Goal: Task Accomplishment & Management: Use online tool/utility

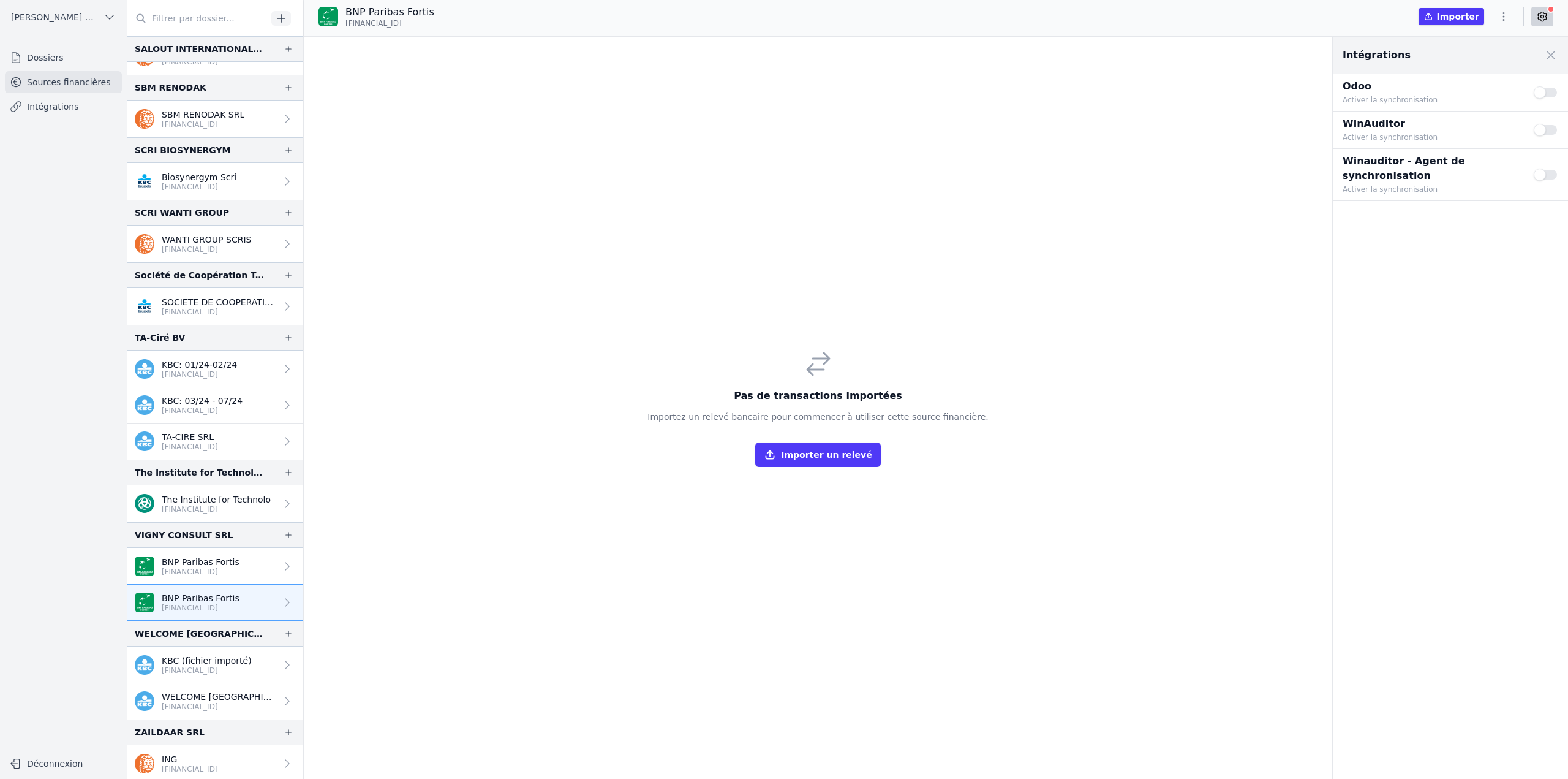
scroll to position [2087, 0]
click at [828, 451] on button "Importer un relevé" at bounding box center [817, 454] width 125 height 24
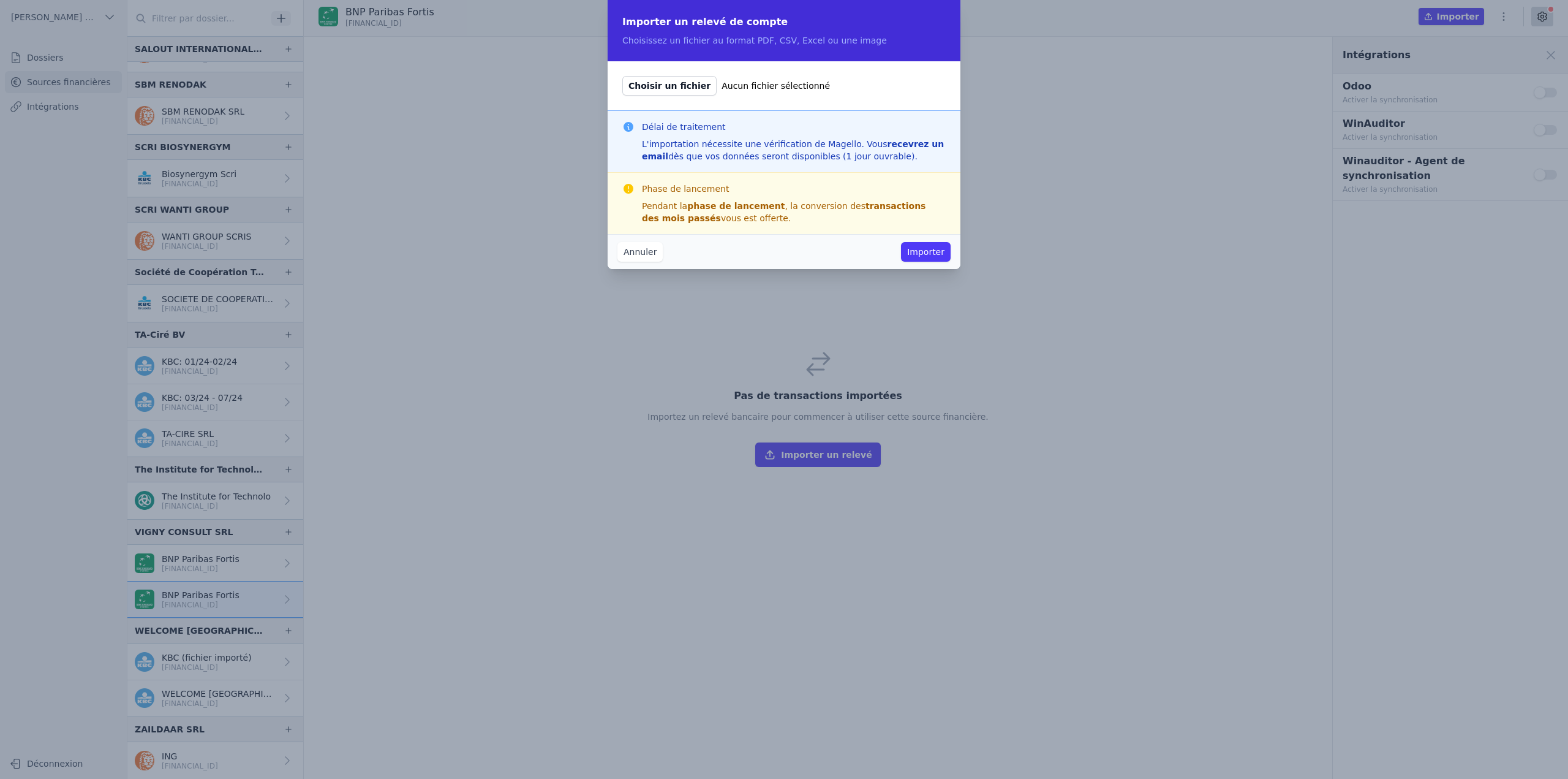
click at [671, 86] on span "Choisir un fichier" at bounding box center [669, 86] width 94 height 19
click at [622, 76] on input "Choisir un fichier Aucun fichier sélectionné" at bounding box center [622, 76] width 1 height 1
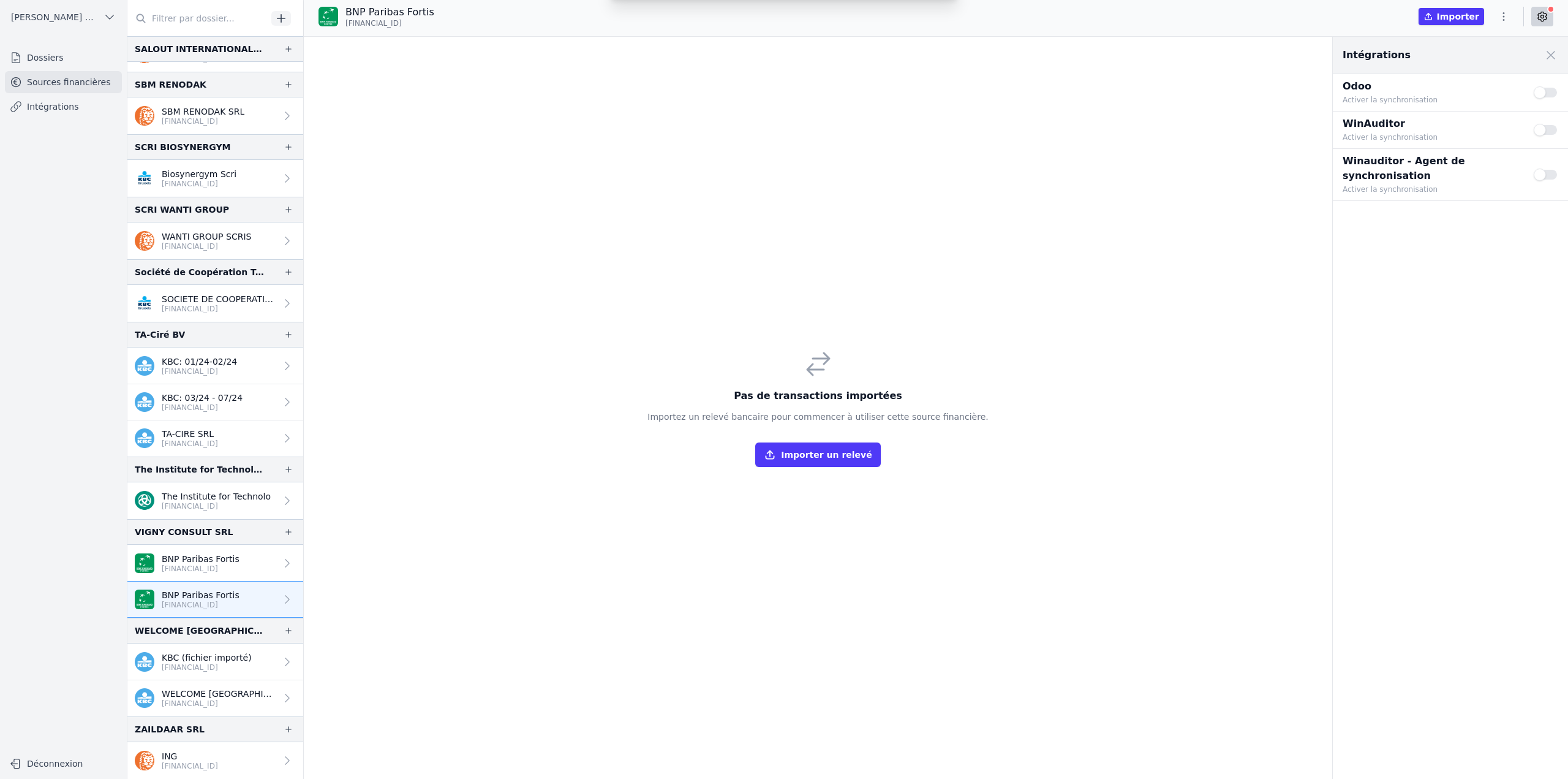
click at [1453, 18] on div "Importer un relevé de compte Choisissez un fichier au format PDF, CSV, Excel ou…" at bounding box center [784, 390] width 1568 height 779
click at [1514, 17] on button "button" at bounding box center [1503, 16] width 24 height 19
click at [1488, 87] on button "Import CSV *" at bounding box center [1474, 87] width 88 height 23
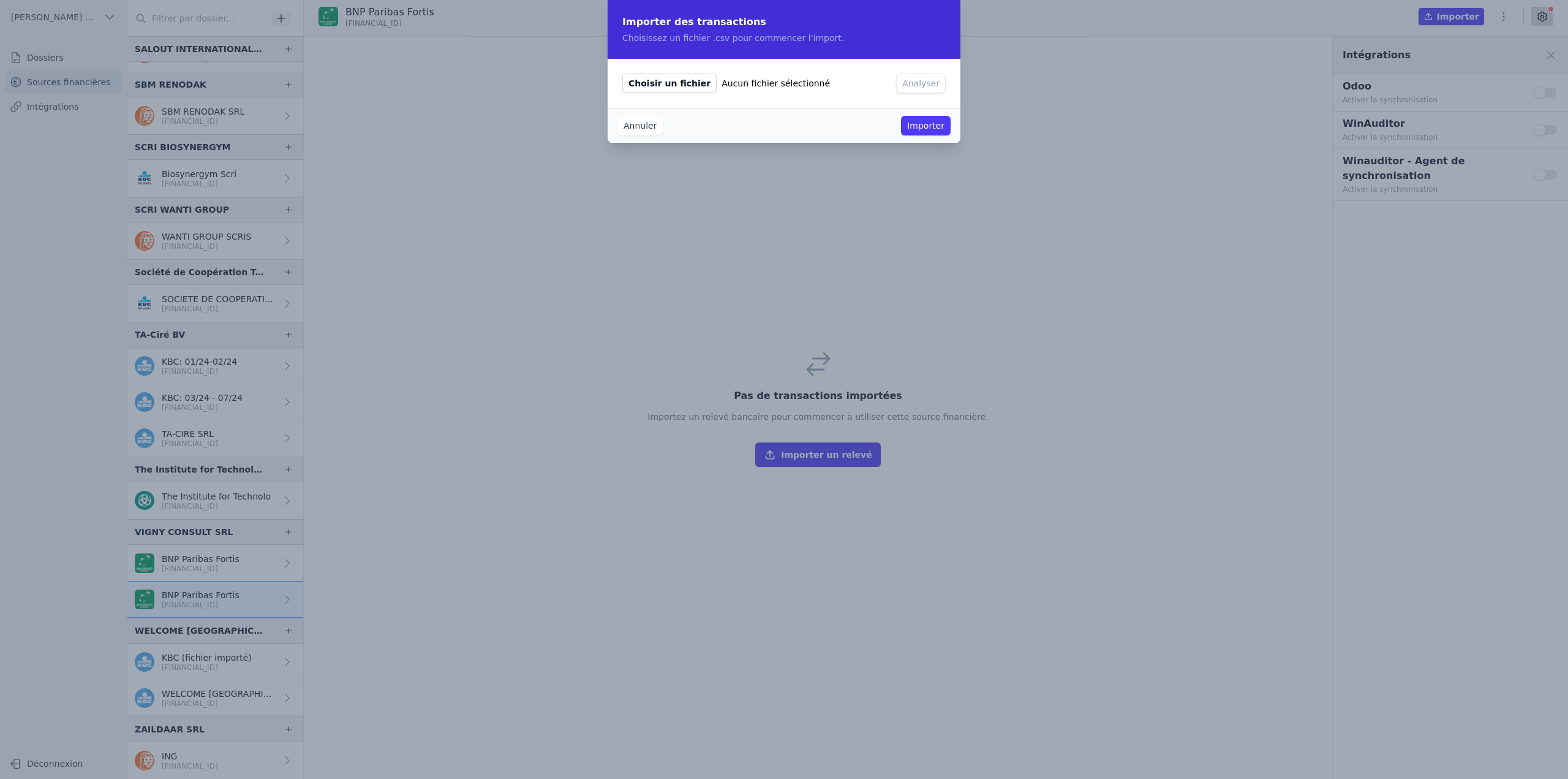
click at [689, 85] on span "Choisir un fichier" at bounding box center [669, 83] width 94 height 19
click at [622, 73] on input "Choisir un fichier Aucun fichier sélectionné" at bounding box center [622, 73] width 1 height 1
type input "C:\fakepath\data.csv"
click at [919, 85] on button "Analyser" at bounding box center [921, 83] width 50 height 19
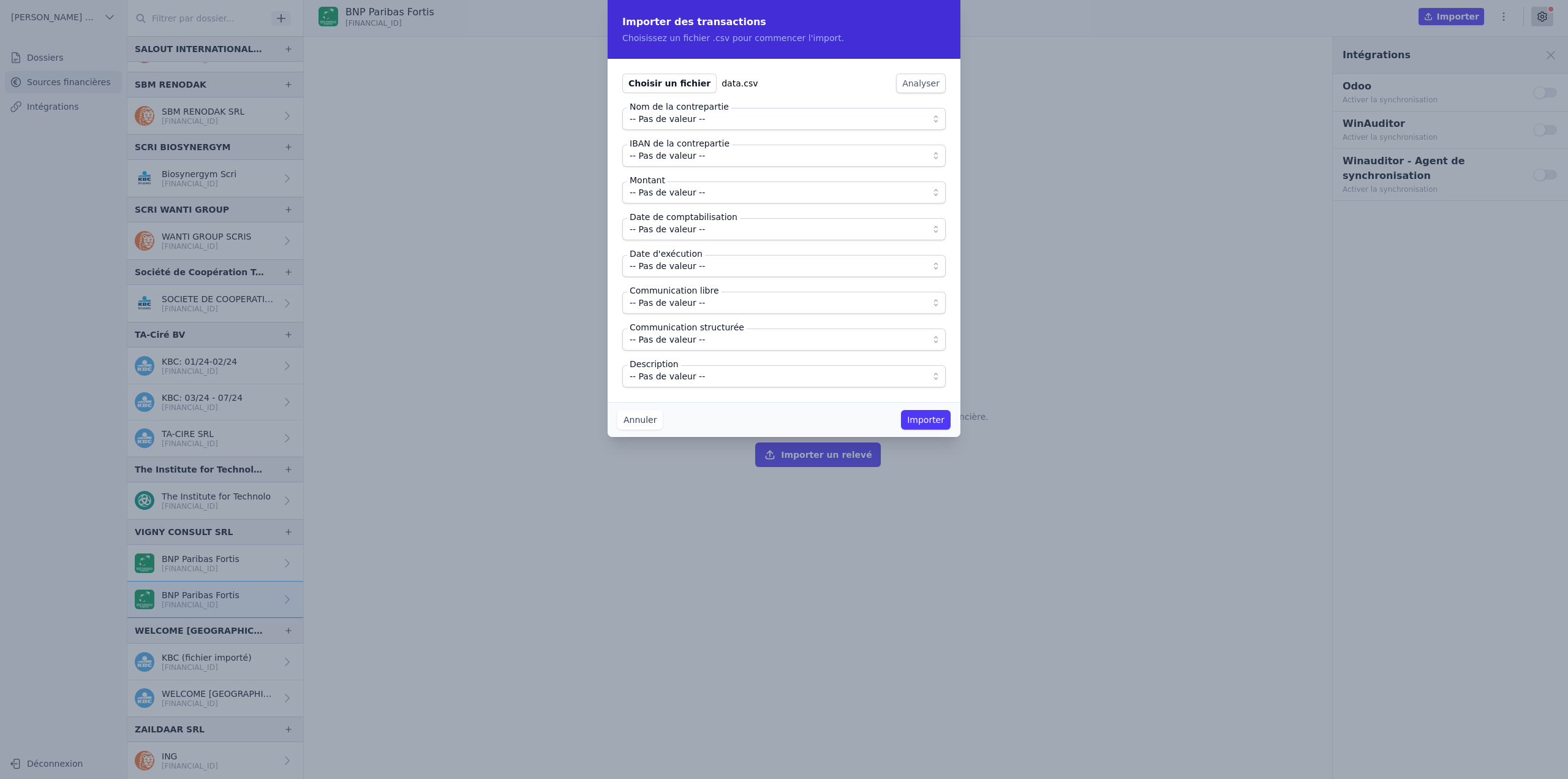
click at [720, 122] on span "-- Pas de valeur --" at bounding box center [775, 118] width 292 height 15
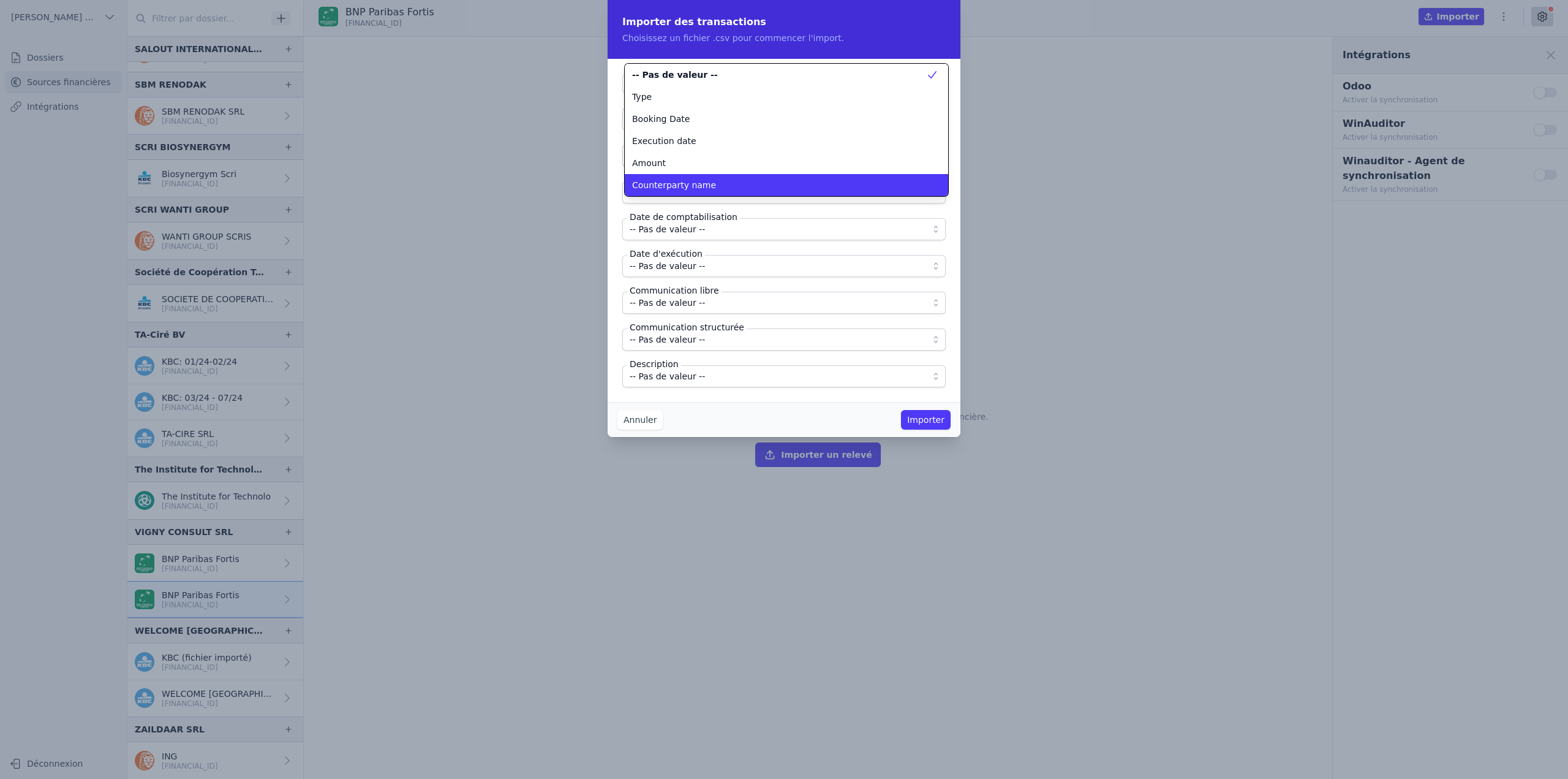
scroll to position [0, 0]
click at [691, 188] on span "Counterparty name" at bounding box center [674, 185] width 84 height 12
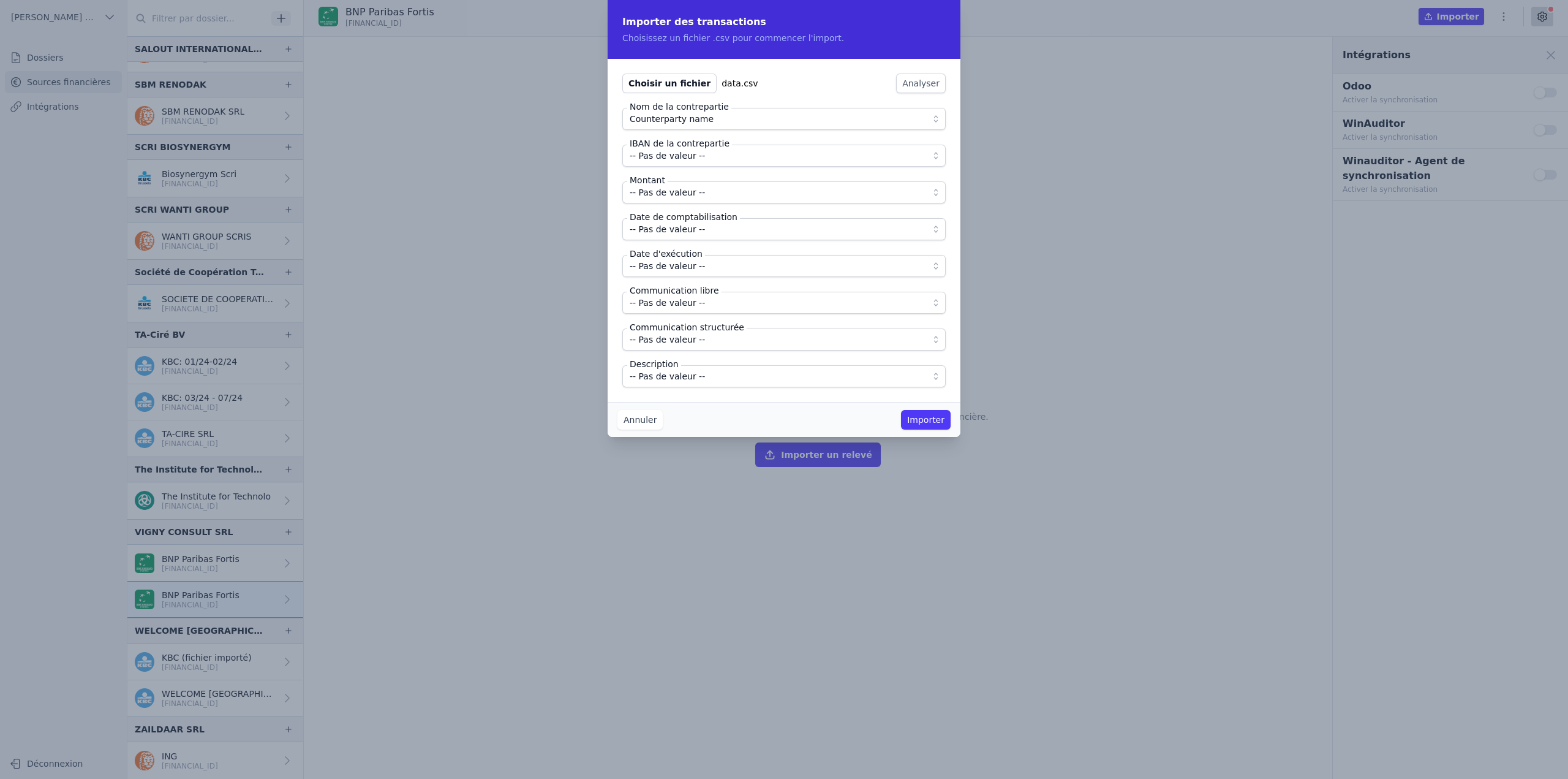
click at [690, 158] on span "-- Pas de valeur --" at bounding box center [667, 155] width 76 height 15
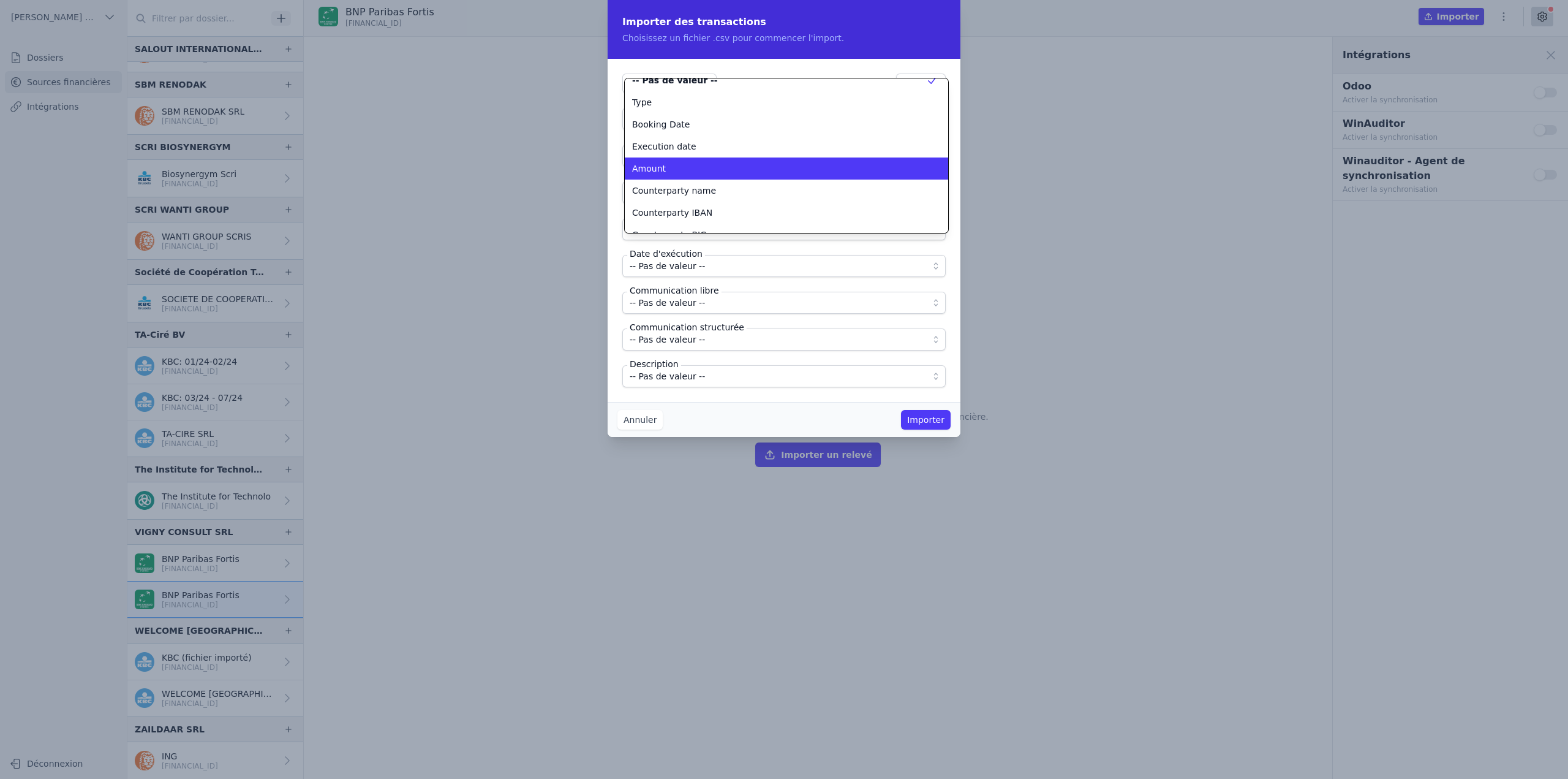
scroll to position [39, 0]
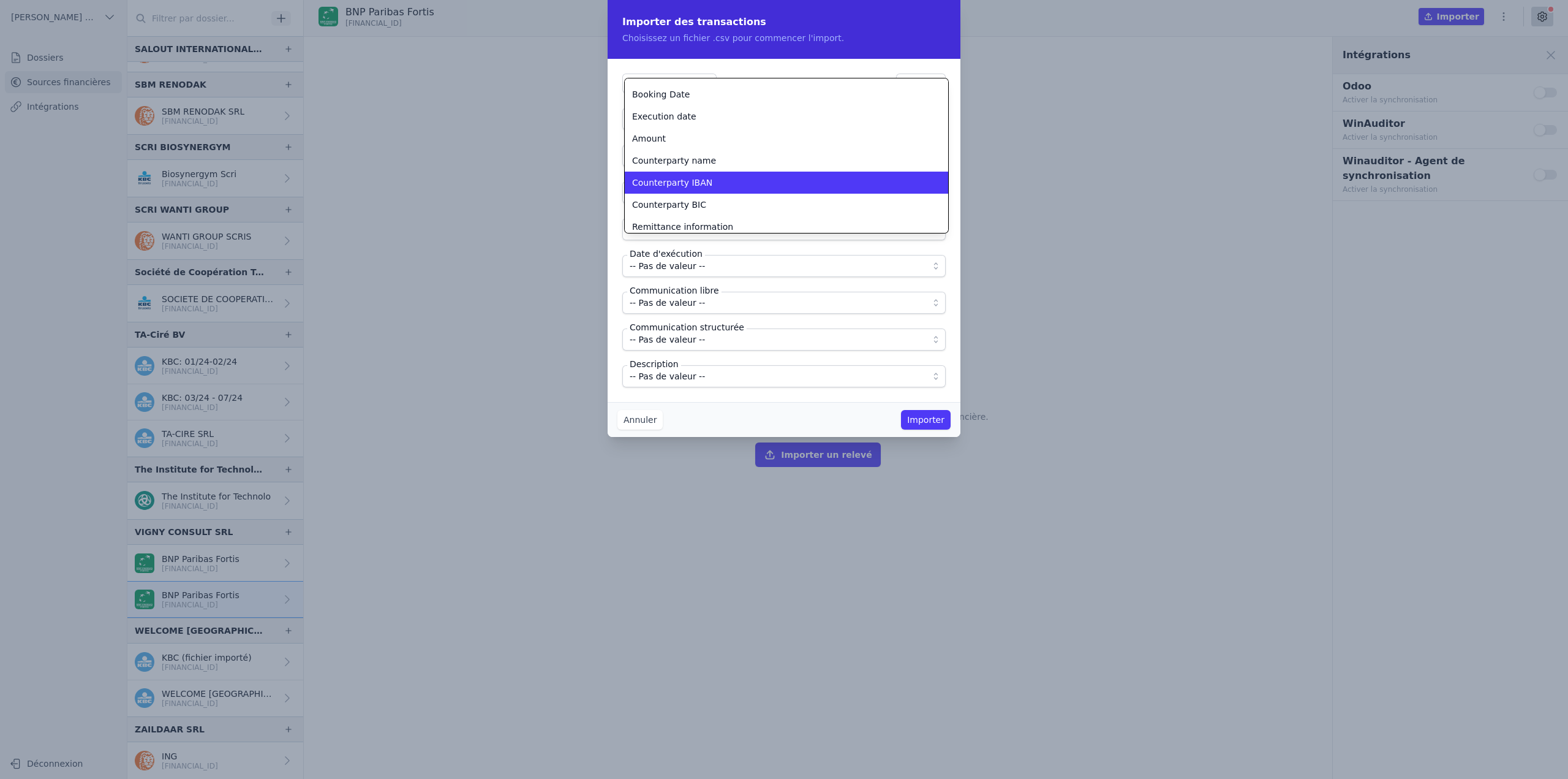
click at [692, 183] on span "Counterparty IBAN" at bounding box center [672, 183] width 80 height 12
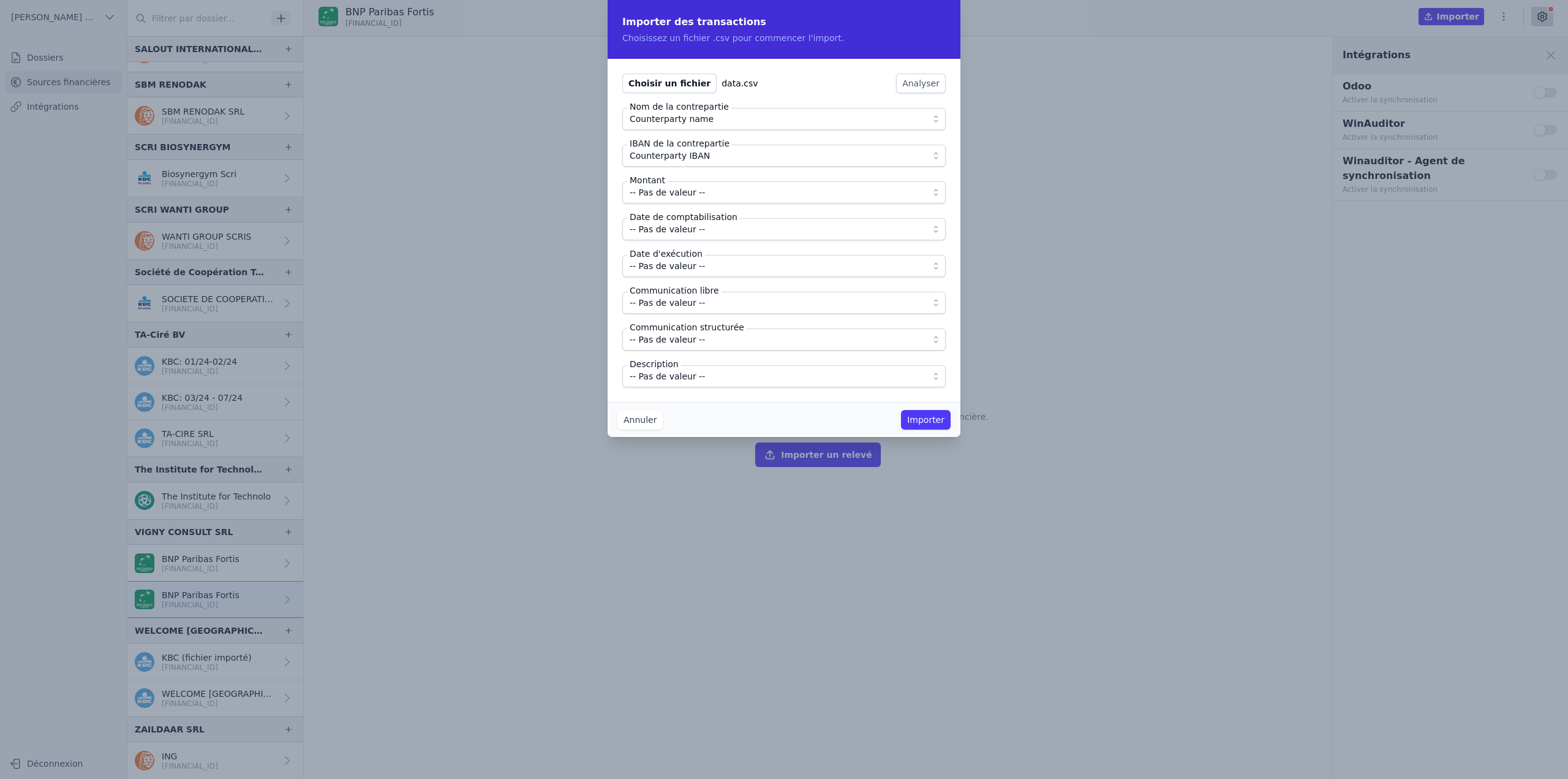
click at [690, 192] on span "-- Pas de valeur --" at bounding box center [667, 192] width 76 height 15
click at [681, 256] on div "Amount" at bounding box center [779, 259] width 294 height 12
click at [677, 231] on span "-- Pas de valeur --" at bounding box center [667, 229] width 76 height 15
drag, startPoint x: 682, startPoint y: 294, endPoint x: 681, endPoint y: 279, distance: 15.0
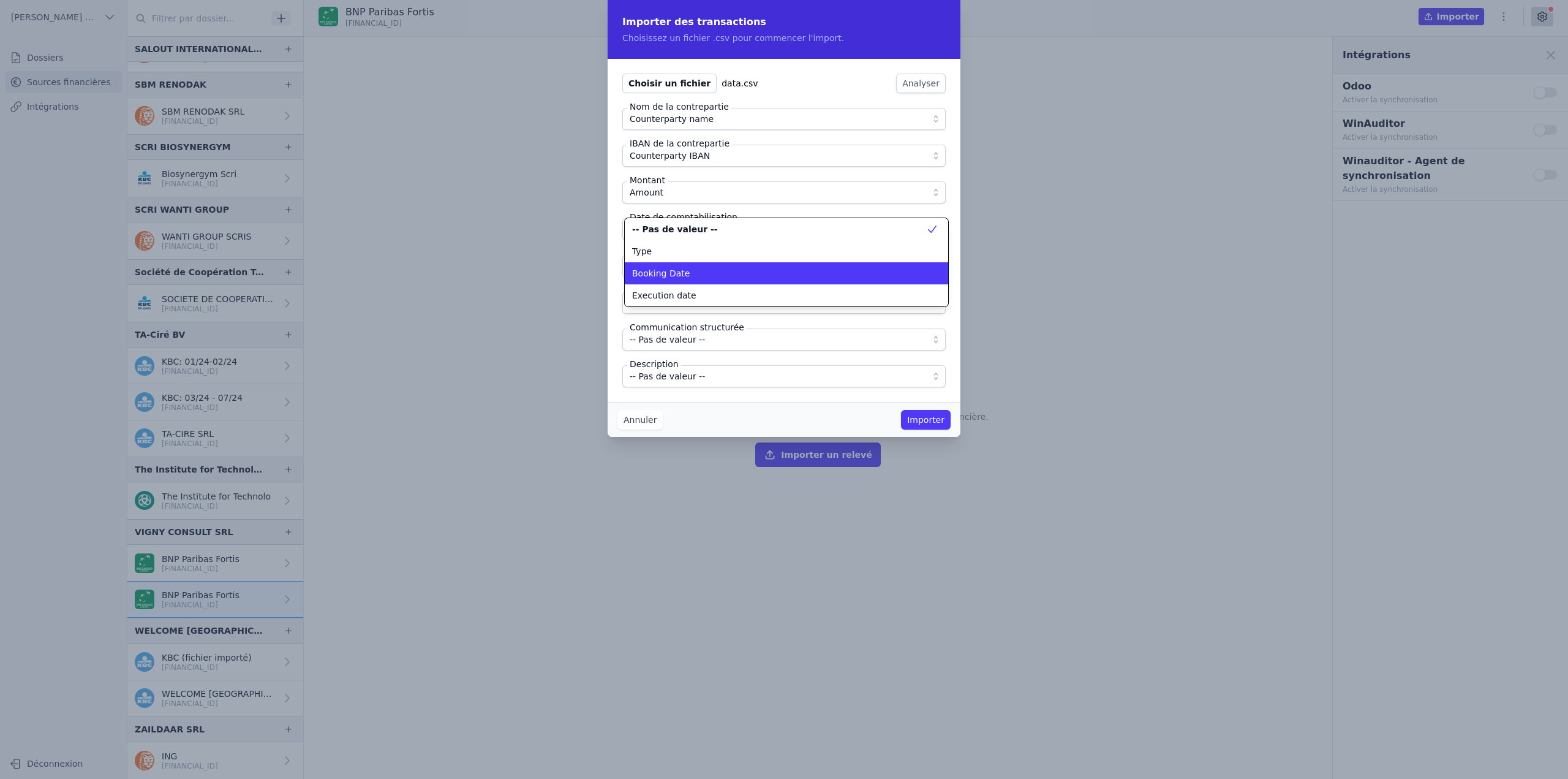
click at [681, 279] on ul "-- Pas de valeur -- Type Booking Date Execution date Amount Counterparty name C…" at bounding box center [786, 262] width 323 height 88
click at [681, 279] on span "Booking Date" at bounding box center [661, 273] width 58 height 12
click at [680, 265] on span "-- Pas de valeur --" at bounding box center [667, 266] width 76 height 15
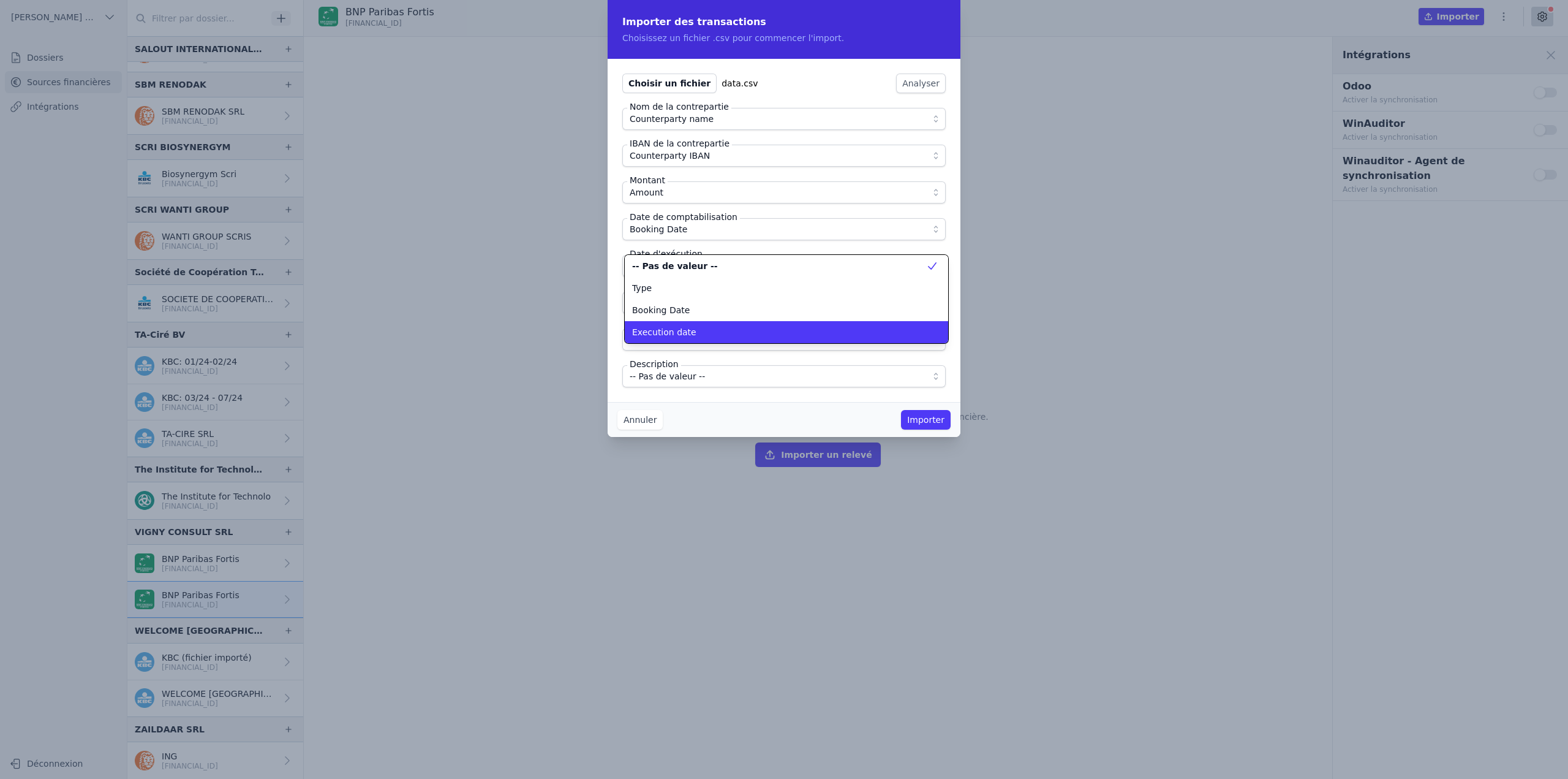
click at [695, 337] on div "Execution date" at bounding box center [779, 333] width 294 height 12
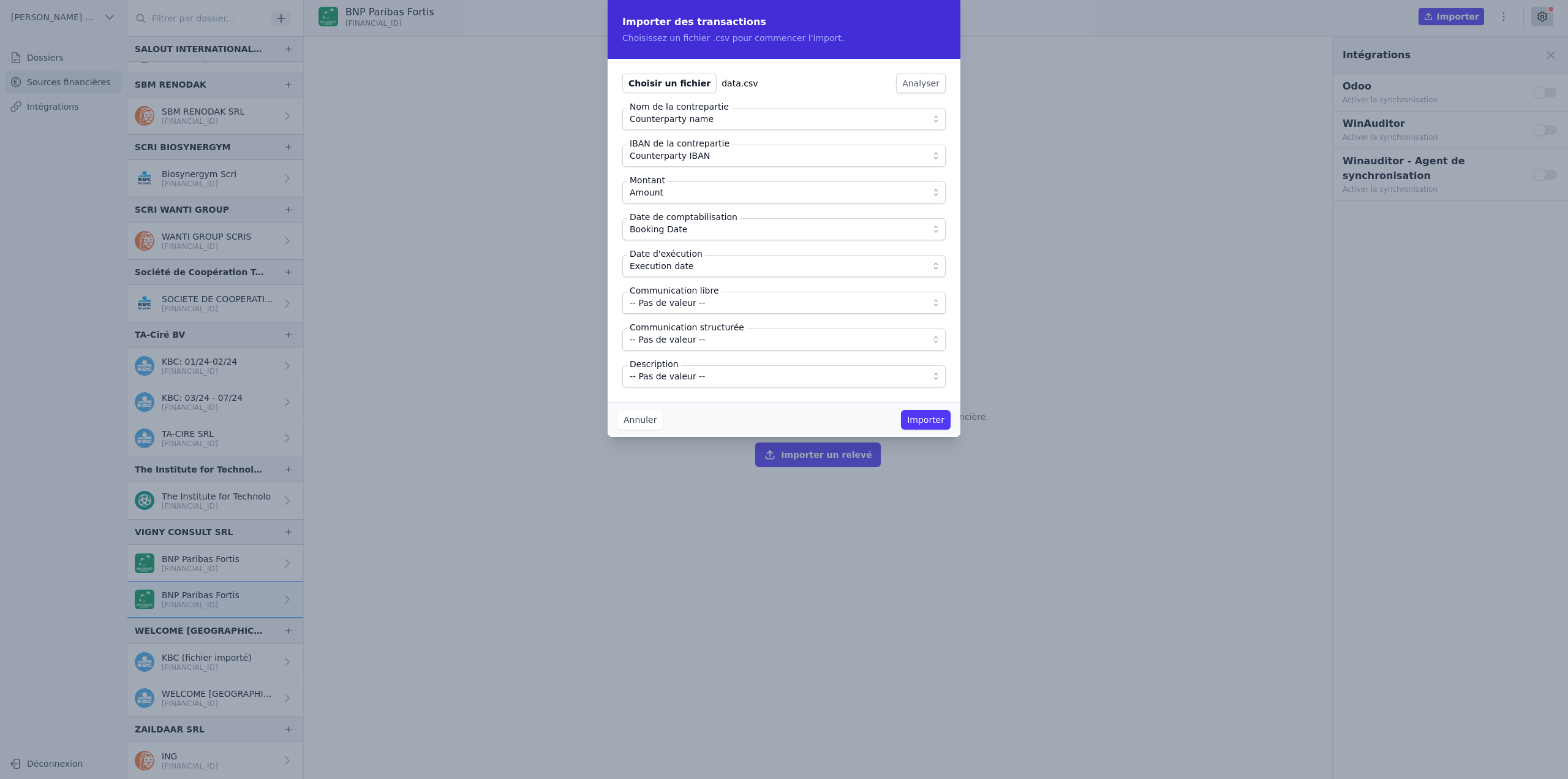
click at [691, 301] on span "-- Pas de valeur --" at bounding box center [667, 302] width 76 height 15
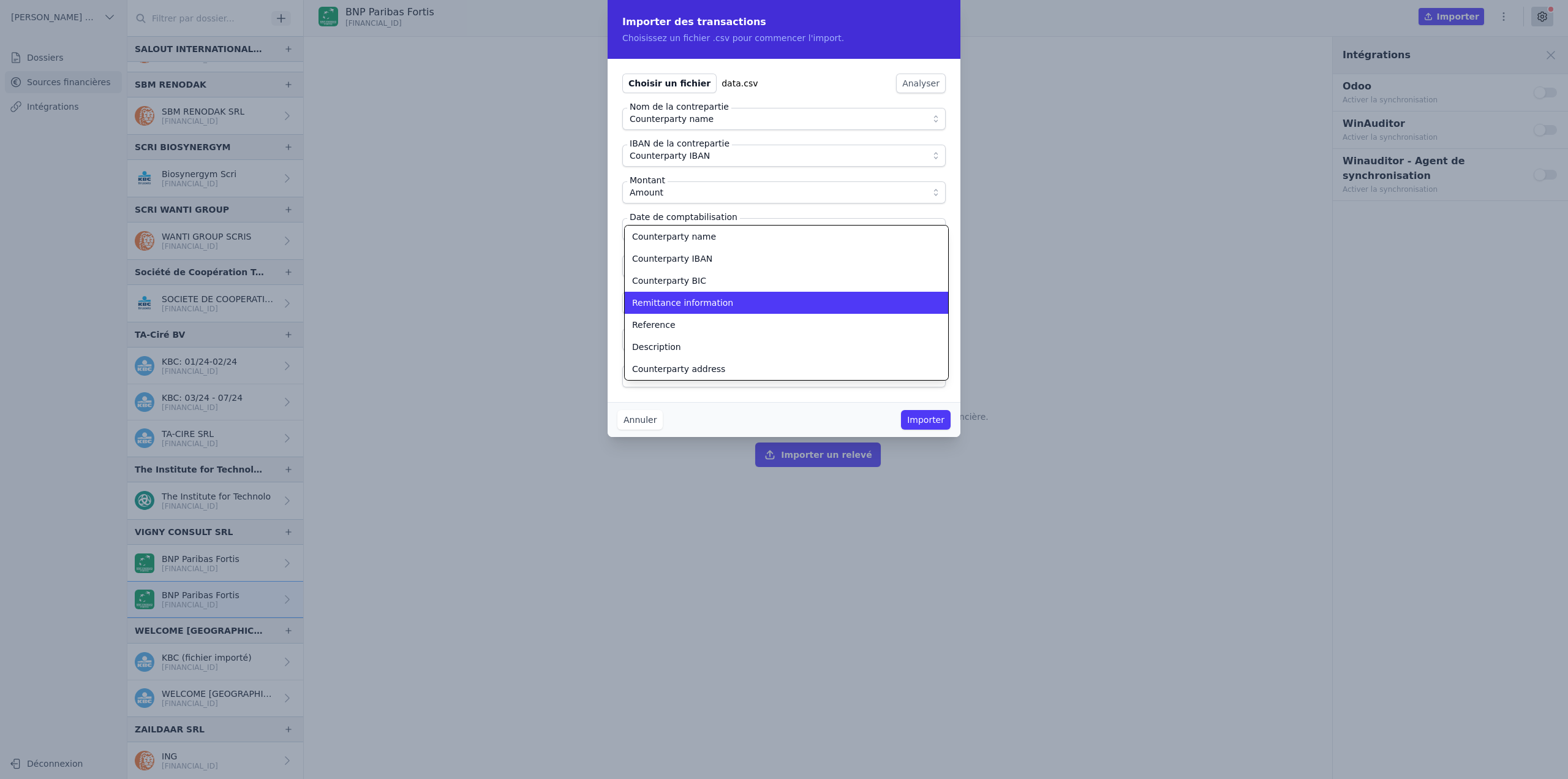
click at [691, 306] on span "Remittance information" at bounding box center [683, 303] width 101 height 12
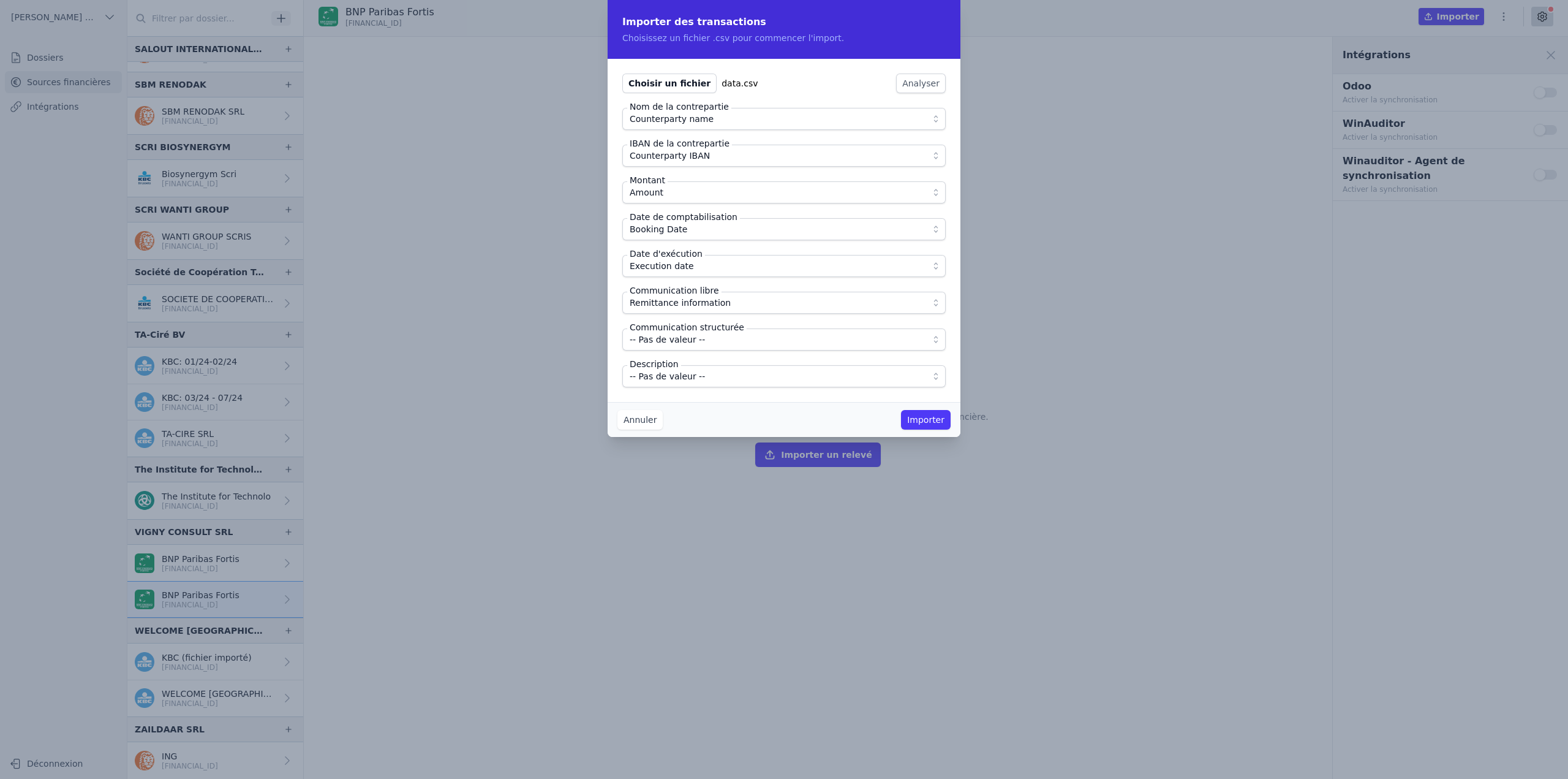
click at [691, 368] on button "-- Pas de valeur --" at bounding box center [783, 376] width 323 height 22
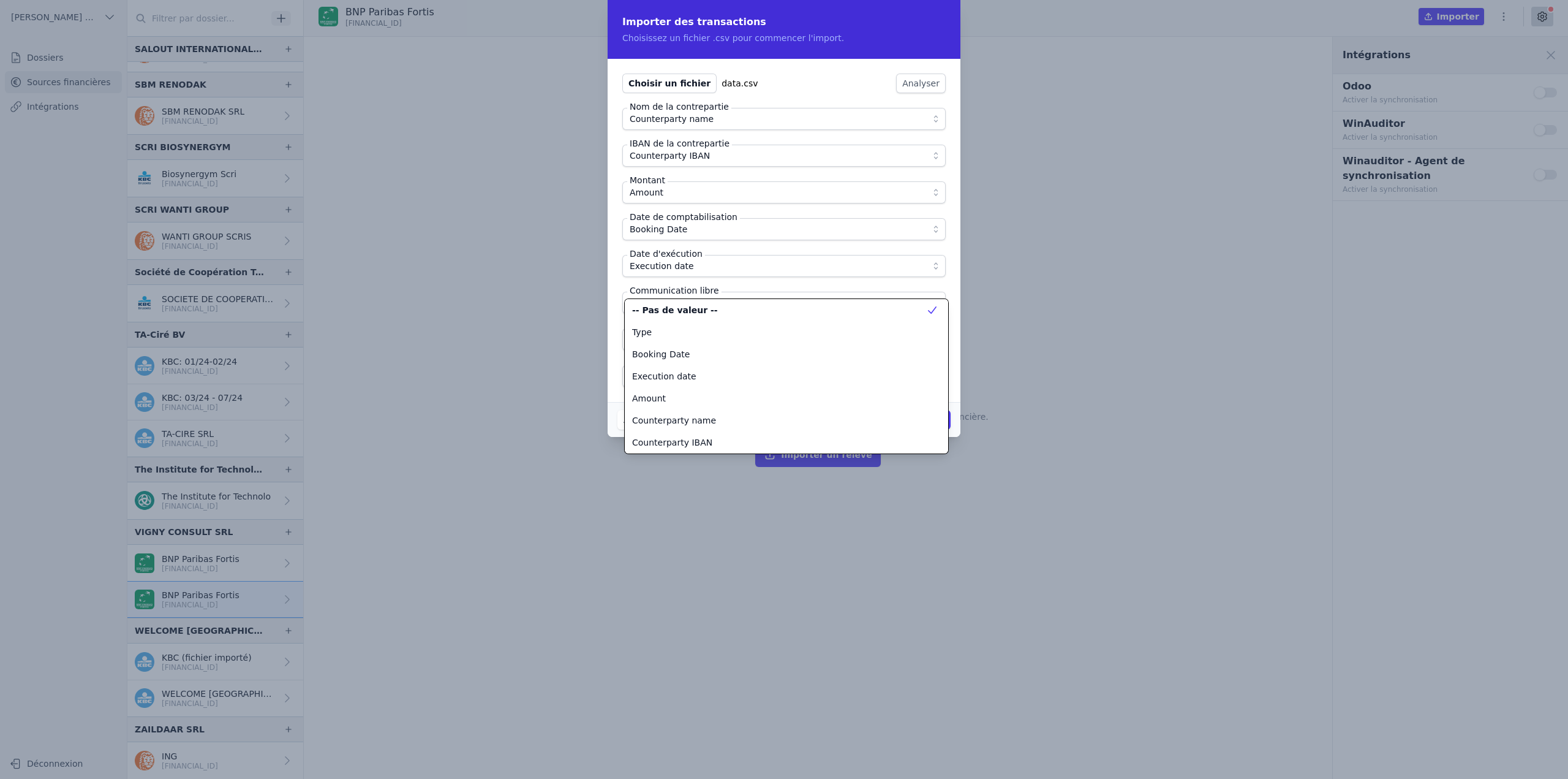
scroll to position [154, 0]
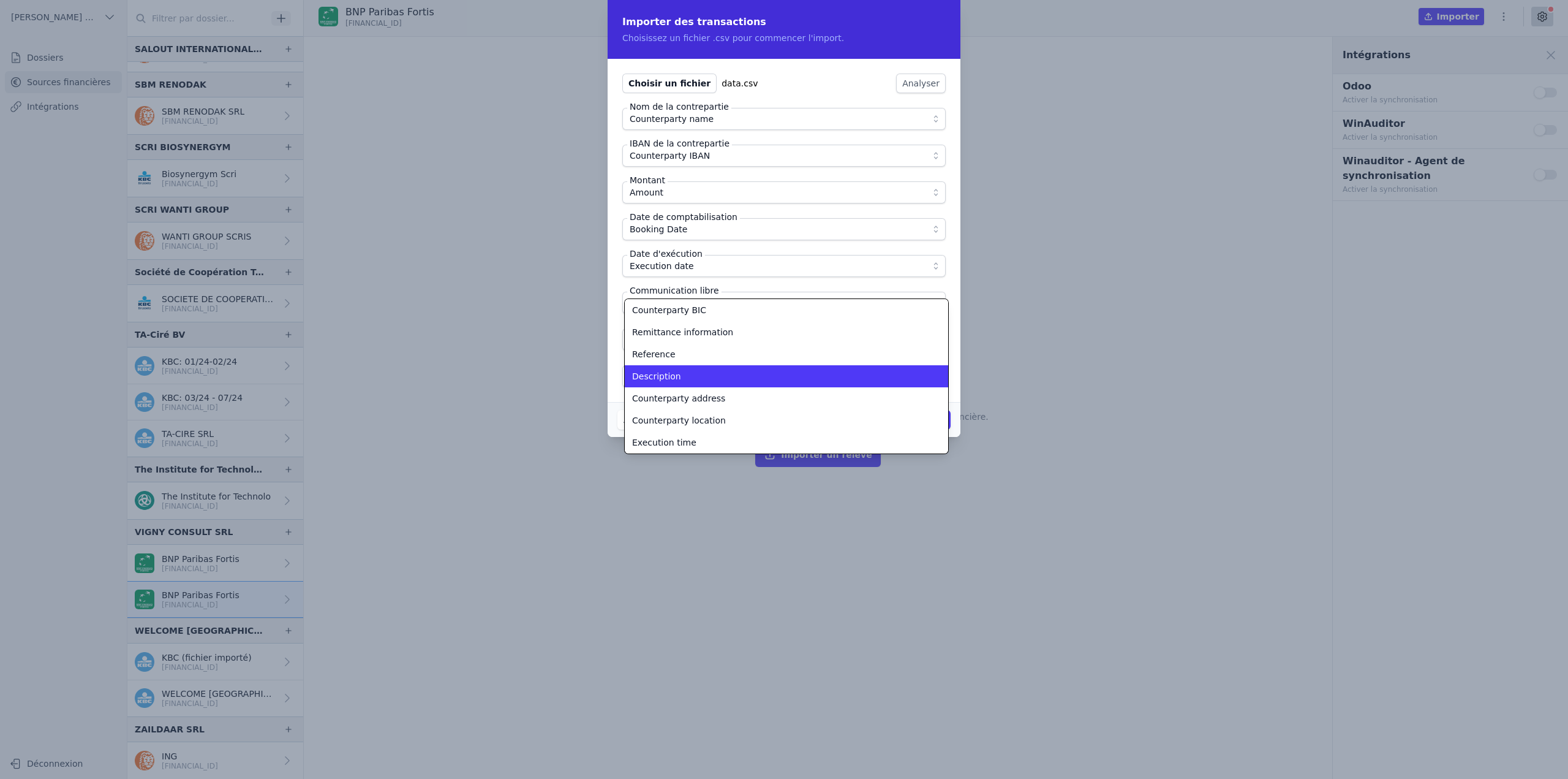
click at [691, 374] on div "Description" at bounding box center [779, 376] width 294 height 12
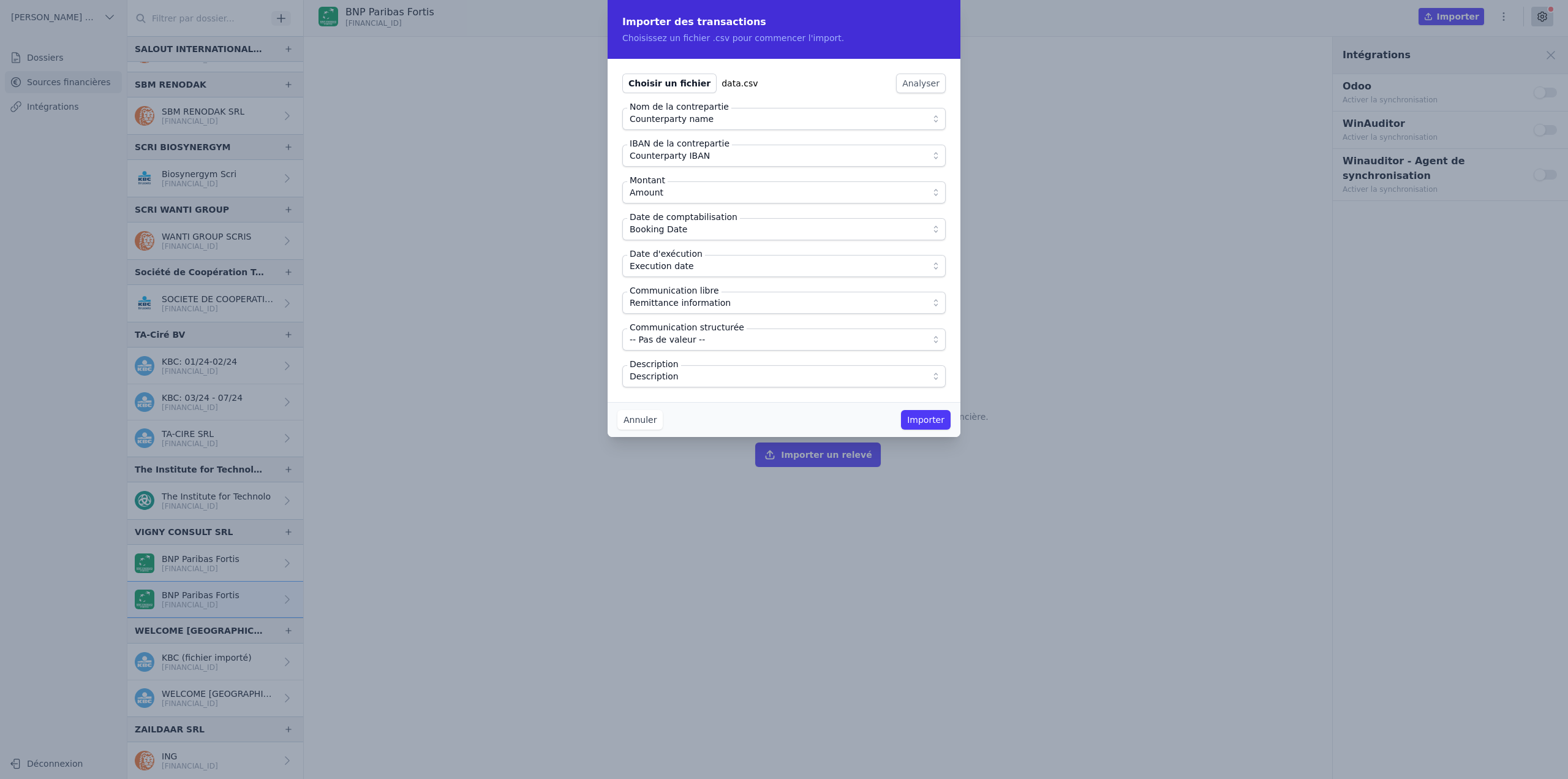
click at [705, 415] on div "Annuler Importer" at bounding box center [784, 419] width 353 height 35
click at [923, 423] on button "Importer" at bounding box center [926, 419] width 50 height 19
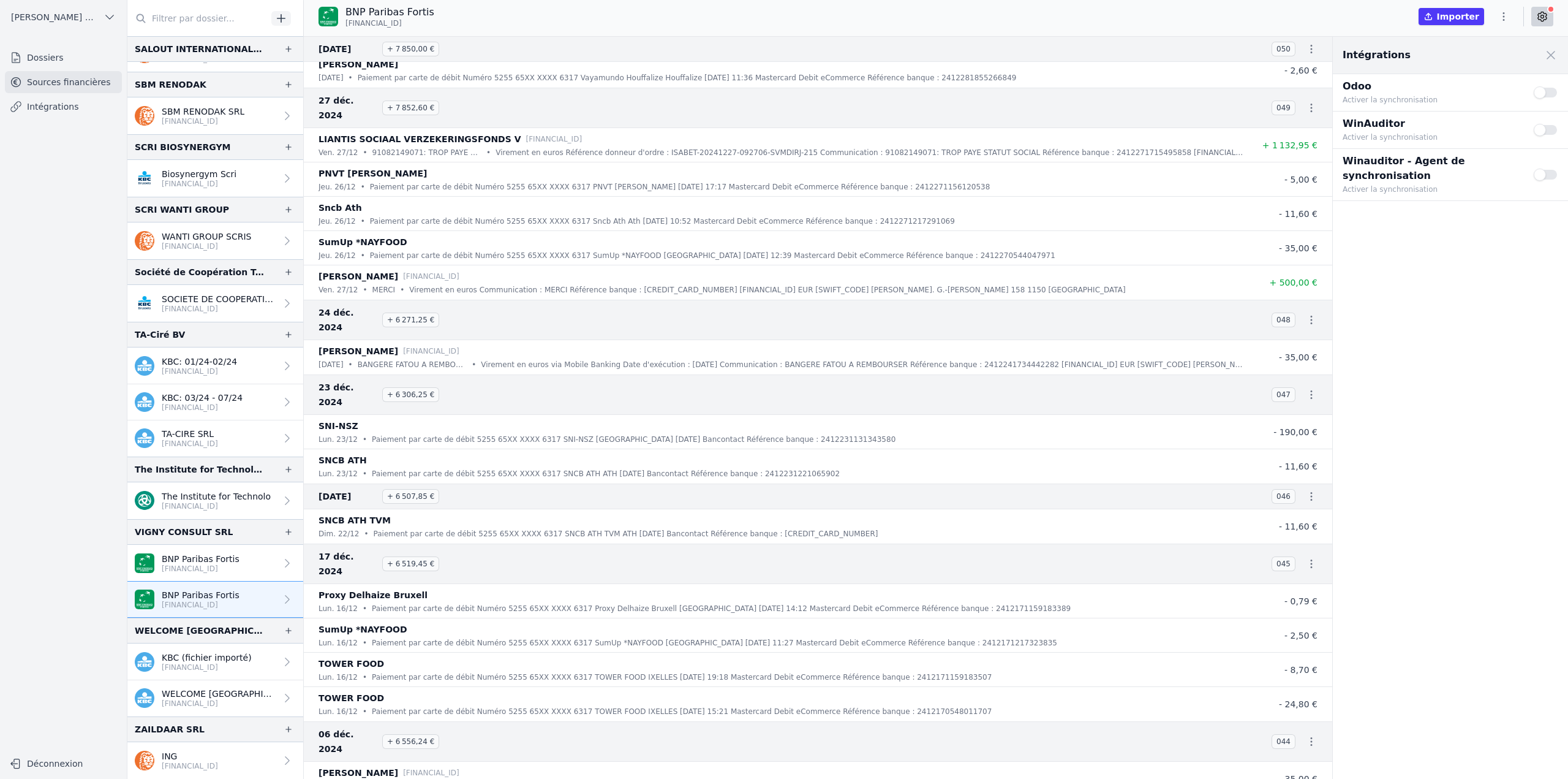
scroll to position [0, 0]
